Goal: Task Accomplishment & Management: Use online tool/utility

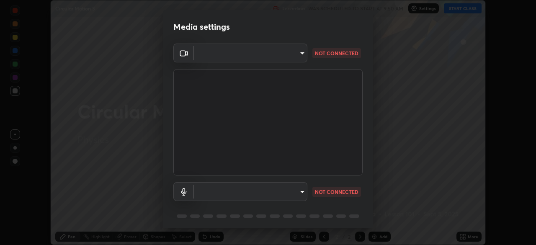
scroll to position [30, 0]
type input "26ea4645ce1167a88714ccf2a1c7b245e82c900ba769eb6e2bf526cec6792837"
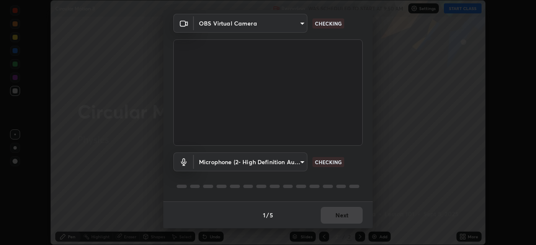
click at [294, 160] on body "Erase all Circular Motion 3 Recording WAS SCHEDULED TO START AT 9:50 AM Setting…" at bounding box center [268, 122] width 536 height 245
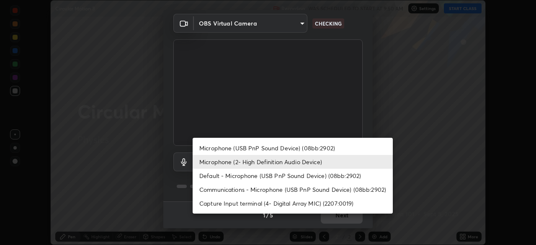
click at [280, 149] on li "Microphone (USB PnP Sound Device) (08bb:2902)" at bounding box center [293, 148] width 200 height 14
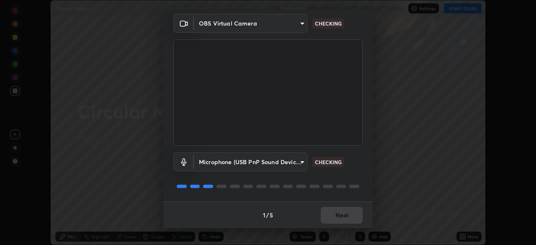
click at [296, 159] on body "Erase all Circular Motion 3 Recording WAS SCHEDULED TO START AT 9:50 AM Setting…" at bounding box center [268, 122] width 536 height 245
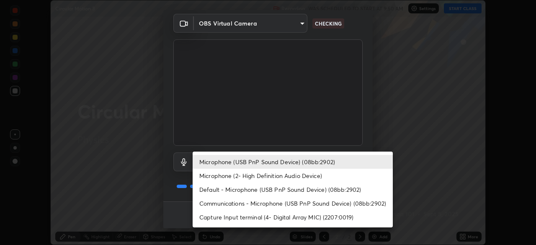
click at [294, 179] on li "Microphone (2- High Definition Audio Device)" at bounding box center [293, 176] width 200 height 14
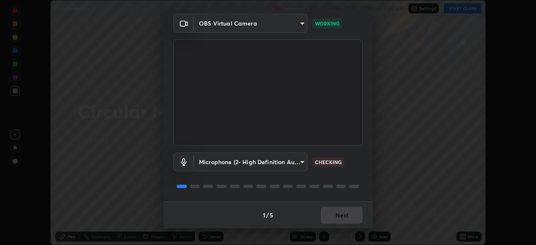
click at [301, 164] on body "Erase all Circular Motion 3 Recording WAS SCHEDULED TO START AT 9:50 AM Setting…" at bounding box center [268, 122] width 536 height 245
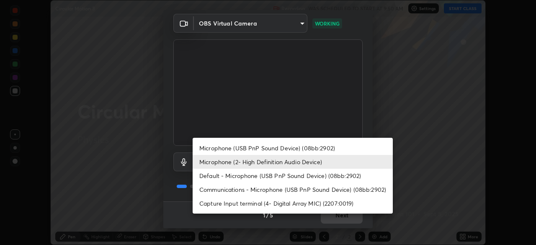
click at [298, 143] on li "Microphone (USB PnP Sound Device) (08bb:2902)" at bounding box center [293, 148] width 200 height 14
type input "740e2c842d1cac06ac36e4bd4a2e2877ac9f70a212878e78840fec1412a672ea"
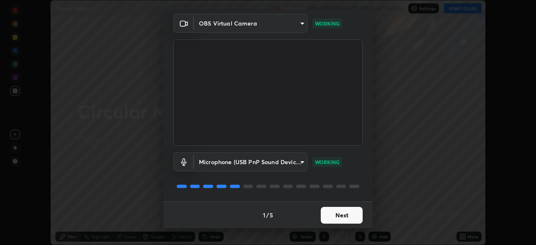
click at [342, 215] on button "Next" at bounding box center [342, 215] width 42 height 17
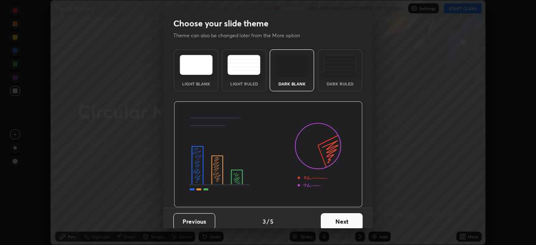
click at [344, 217] on button "Next" at bounding box center [342, 221] width 42 height 17
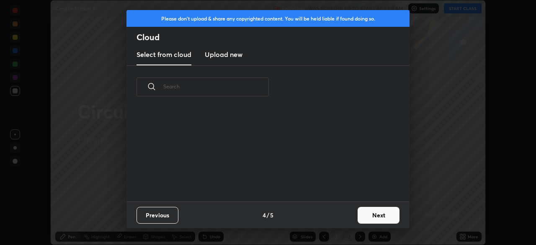
click at [348, 221] on div "Previous 4 / 5 Next" at bounding box center [267, 214] width 283 height 27
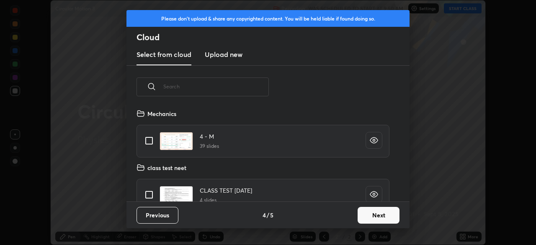
click at [374, 213] on button "Next" at bounding box center [378, 215] width 42 height 17
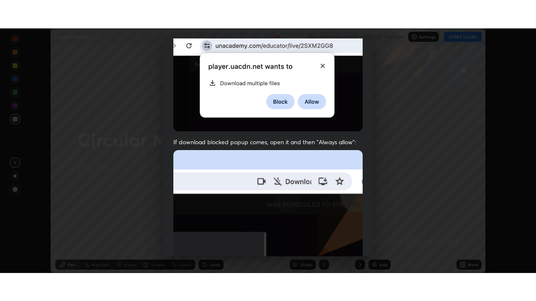
scroll to position [201, 0]
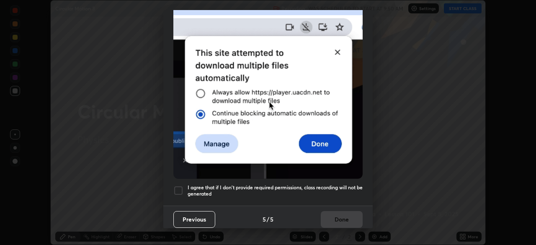
click at [321, 185] on h5 "I agree that if I don't provide required permissions, class recording will not …" at bounding box center [275, 190] width 175 height 13
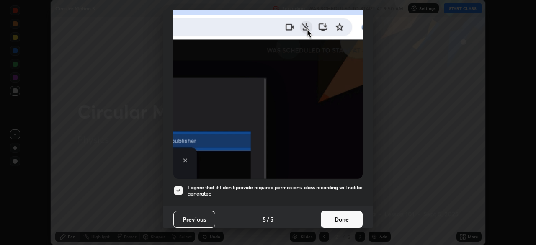
click at [335, 219] on button "Done" at bounding box center [342, 219] width 42 height 17
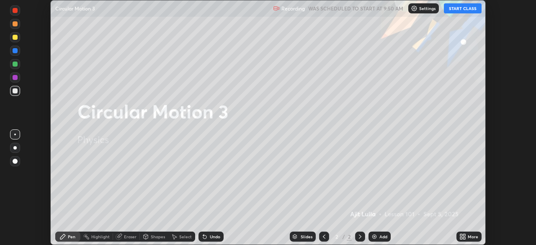
click at [462, 8] on button "START CLASS" at bounding box center [463, 8] width 38 height 10
click at [468, 239] on div "More" at bounding box center [473, 236] width 10 height 4
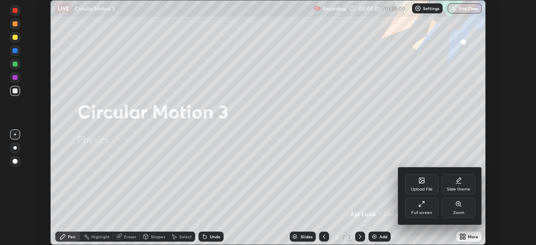
click at [433, 206] on div "Full screen" at bounding box center [421, 208] width 33 height 20
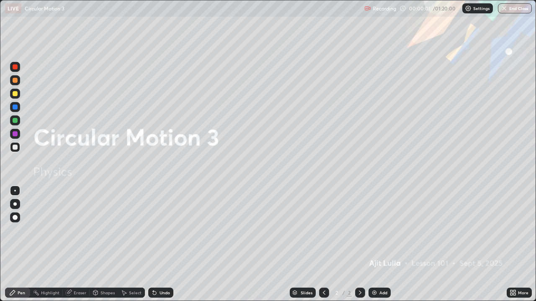
scroll to position [301, 536]
click at [383, 244] on div "Add" at bounding box center [379, 293] width 22 height 10
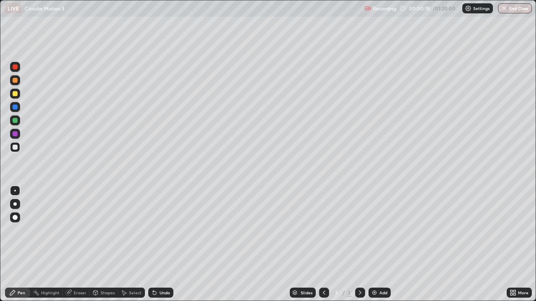
click at [16, 95] on div at bounding box center [15, 93] width 5 height 5
click at [380, 244] on div "Add" at bounding box center [383, 293] width 8 height 4
click at [18, 148] on div at bounding box center [15, 147] width 10 height 10
click at [18, 94] on div at bounding box center [15, 94] width 10 height 10
click at [379, 244] on div "Add" at bounding box center [383, 293] width 8 height 4
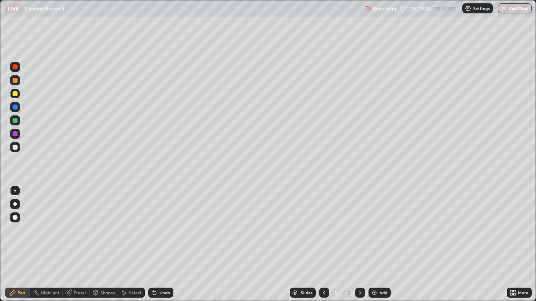
click at [323, 244] on icon at bounding box center [324, 293] width 7 height 7
click at [360, 244] on div at bounding box center [360, 293] width 10 height 17
click at [162, 244] on div "Undo" at bounding box center [164, 293] width 10 height 4
click at [375, 244] on img at bounding box center [374, 293] width 7 height 7
click at [15, 147] on div at bounding box center [15, 147] width 5 height 5
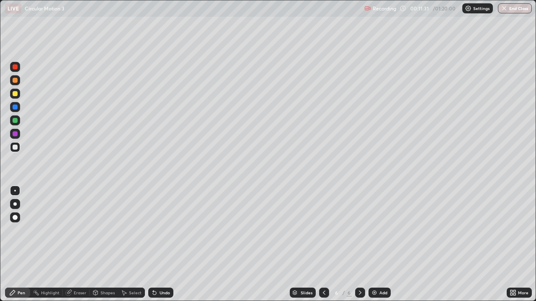
click at [162, 244] on div "Undo" at bounding box center [164, 293] width 10 height 4
click at [359, 244] on icon at bounding box center [360, 293] width 7 height 7
click at [376, 244] on img at bounding box center [374, 293] width 7 height 7
click at [18, 96] on div at bounding box center [15, 94] width 10 height 10
click at [18, 145] on div at bounding box center [15, 147] width 10 height 10
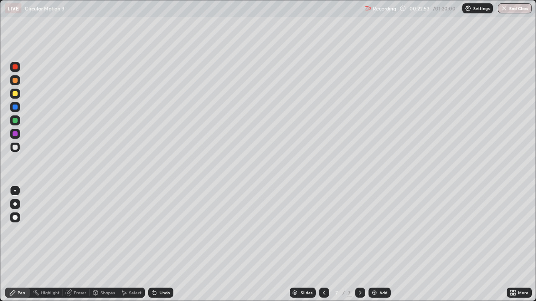
click at [13, 121] on div at bounding box center [15, 120] width 5 height 5
click at [383, 244] on div "Add" at bounding box center [383, 293] width 8 height 4
click at [18, 149] on div at bounding box center [15, 147] width 10 height 10
click at [18, 97] on div at bounding box center [15, 94] width 10 height 10
click at [82, 244] on div "Eraser" at bounding box center [80, 293] width 13 height 4
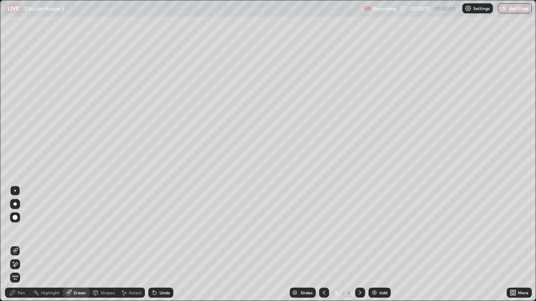
click at [16, 244] on icon at bounding box center [15, 264] width 7 height 7
click at [24, 244] on div "Pen" at bounding box center [22, 293] width 8 height 4
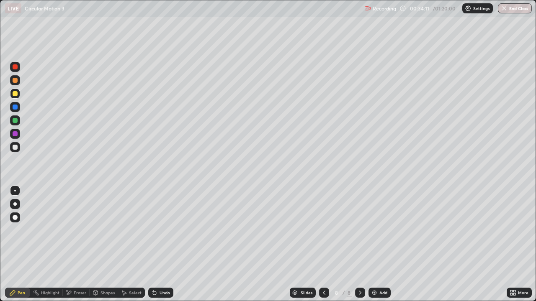
click at [159, 244] on div "Undo" at bounding box center [164, 293] width 10 height 4
click at [160, 244] on div "Undo" at bounding box center [160, 293] width 25 height 10
click at [377, 244] on div "Add" at bounding box center [379, 293] width 22 height 10
click at [323, 244] on icon at bounding box center [324, 293] width 3 height 4
click at [359, 244] on icon at bounding box center [360, 293] width 7 height 7
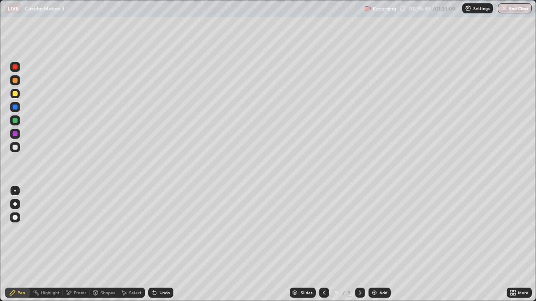
click at [18, 148] on div at bounding box center [15, 147] width 10 height 10
click at [15, 97] on div at bounding box center [15, 94] width 10 height 10
click at [383, 244] on div "Add" at bounding box center [379, 293] width 22 height 10
click at [323, 244] on icon at bounding box center [323, 293] width 7 height 7
click at [359, 244] on icon at bounding box center [360, 293] width 7 height 7
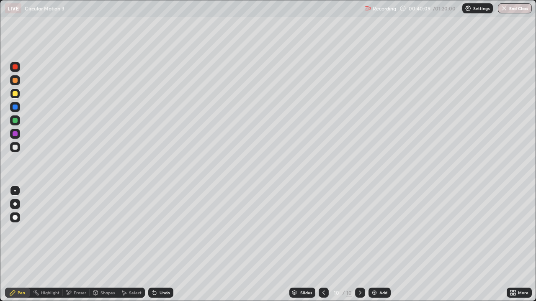
click at [18, 147] on div at bounding box center [15, 147] width 10 height 10
click at [323, 244] on icon at bounding box center [323, 293] width 7 height 7
click at [359, 244] on icon at bounding box center [360, 293] width 7 height 7
click at [321, 244] on icon at bounding box center [323, 293] width 7 height 7
click at [359, 244] on icon at bounding box center [360, 293] width 7 height 7
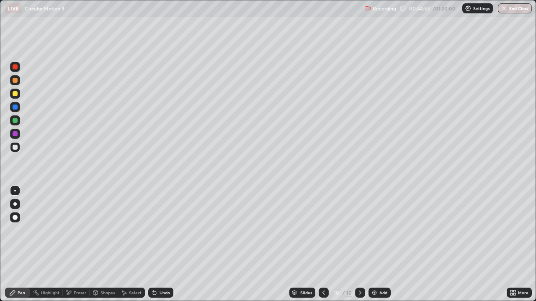
click at [374, 244] on img at bounding box center [374, 293] width 7 height 7
click at [18, 95] on div at bounding box center [15, 94] width 10 height 10
click at [161, 244] on div "Undo" at bounding box center [160, 293] width 25 height 10
click at [323, 244] on icon at bounding box center [324, 293] width 7 height 7
click at [326, 244] on div at bounding box center [324, 293] width 10 height 10
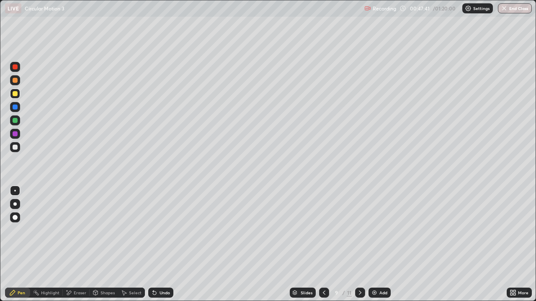
click at [361, 244] on icon at bounding box center [360, 293] width 7 height 7
click at [360, 244] on icon at bounding box center [360, 293] width 3 height 4
click at [168, 244] on div "Undo" at bounding box center [160, 293] width 25 height 10
click at [164, 244] on div "Undo" at bounding box center [164, 293] width 10 height 4
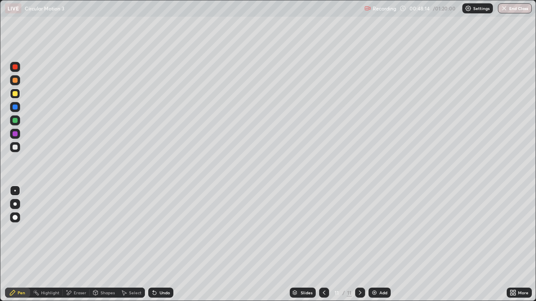
click at [82, 244] on div "Eraser" at bounding box center [80, 293] width 13 height 4
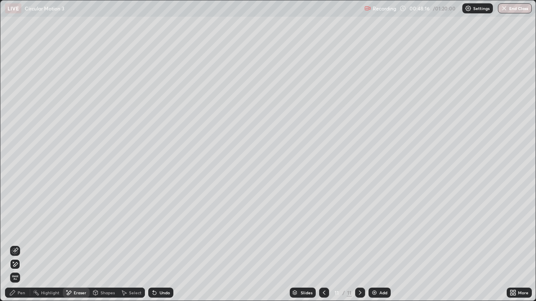
click at [13, 244] on icon at bounding box center [15, 251] width 7 height 7
click at [21, 244] on div "Pen" at bounding box center [17, 293] width 25 height 10
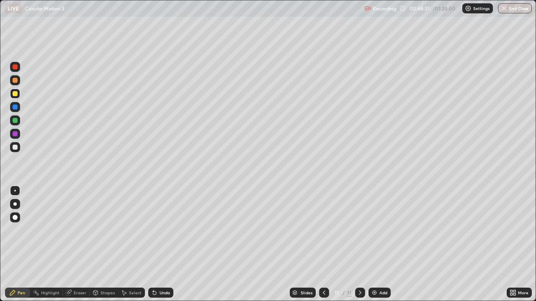
click at [376, 244] on img at bounding box center [374, 293] width 7 height 7
click at [325, 244] on icon at bounding box center [324, 293] width 7 height 7
click at [359, 244] on icon at bounding box center [360, 293] width 7 height 7
click at [374, 244] on img at bounding box center [374, 293] width 7 height 7
click at [18, 148] on div at bounding box center [15, 147] width 10 height 10
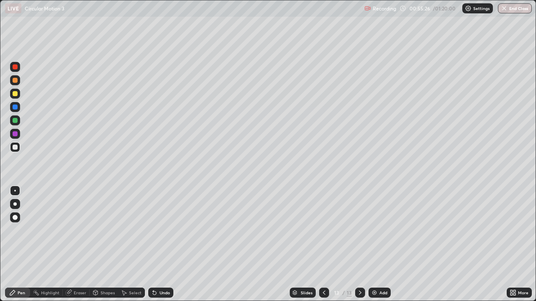
click at [385, 244] on div "Add" at bounding box center [383, 293] width 8 height 4
click at [19, 96] on div at bounding box center [15, 94] width 10 height 10
click at [167, 244] on div "Undo" at bounding box center [164, 293] width 10 height 4
click at [167, 244] on div "Undo" at bounding box center [160, 293] width 25 height 10
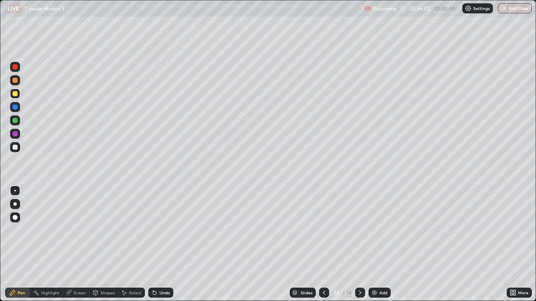
click at [15, 147] on div at bounding box center [15, 147] width 5 height 5
click at [170, 244] on div "Undo" at bounding box center [160, 293] width 25 height 10
click at [163, 244] on div "Undo" at bounding box center [164, 293] width 10 height 4
click at [166, 244] on div "Undo" at bounding box center [164, 293] width 10 height 4
click at [165, 244] on div "Undo" at bounding box center [164, 293] width 10 height 4
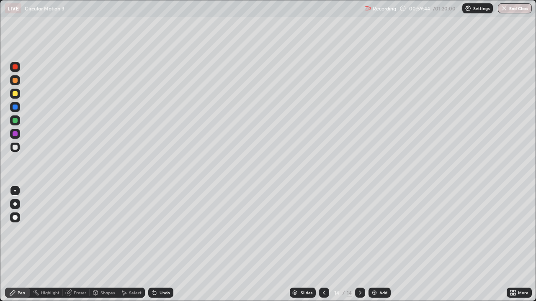
click at [164, 244] on div "Undo" at bounding box center [164, 293] width 10 height 4
click at [161, 244] on div "Undo" at bounding box center [164, 293] width 10 height 4
click at [506, 6] on img "button" at bounding box center [504, 8] width 7 height 7
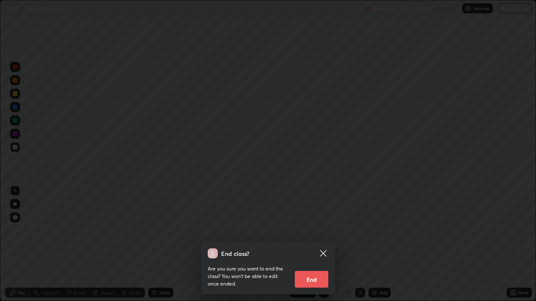
click at [319, 244] on button "End" at bounding box center [311, 279] width 33 height 17
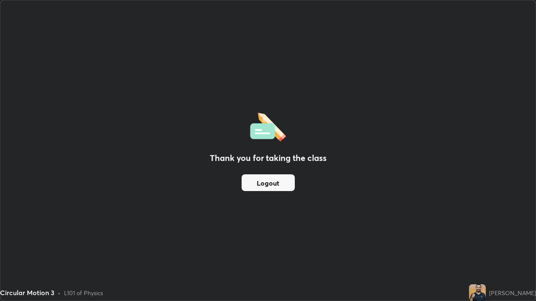
click at [281, 182] on button "Logout" at bounding box center [268, 183] width 53 height 17
